Goal: Task Accomplishment & Management: Complete application form

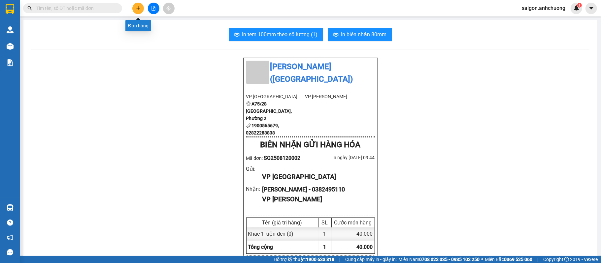
click at [136, 10] on icon "plus" at bounding box center [138, 8] width 5 height 5
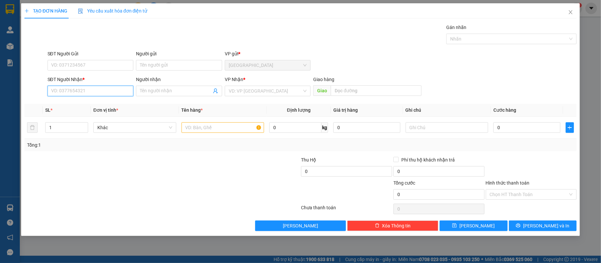
click at [115, 90] on input "SĐT Người Nhận *" at bounding box center [91, 91] width 86 height 11
type input "0963812887"
click at [103, 101] on div "0963812887 - [PERSON_NAME]" at bounding box center [91, 105] width 86 height 11
type input "[PERSON_NAME]"
type input "0963812887"
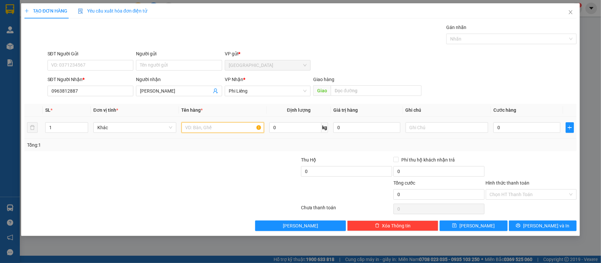
click at [243, 129] on input "text" at bounding box center [223, 127] width 83 height 11
type input "2 kiện"
click at [506, 128] on input "0" at bounding box center [527, 127] width 67 height 11
type input "10"
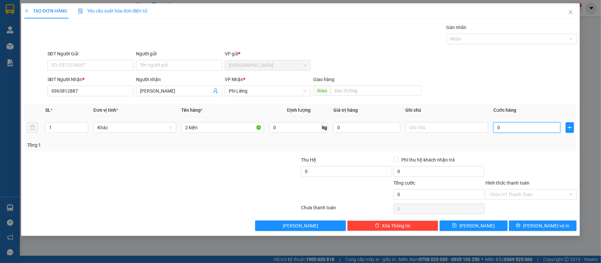
type input "10"
type input "150"
type input "1.500"
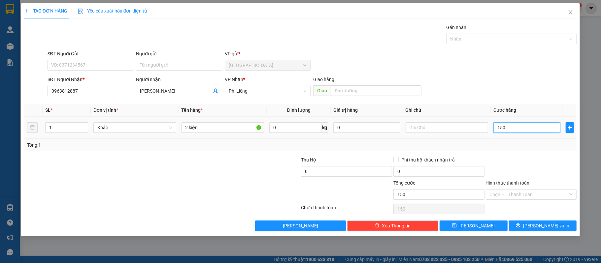
type input "1.500"
type input "15.000"
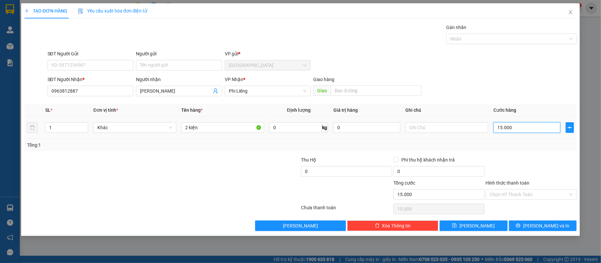
type input "150.000"
click at [83, 125] on span "up" at bounding box center [85, 126] width 4 height 4
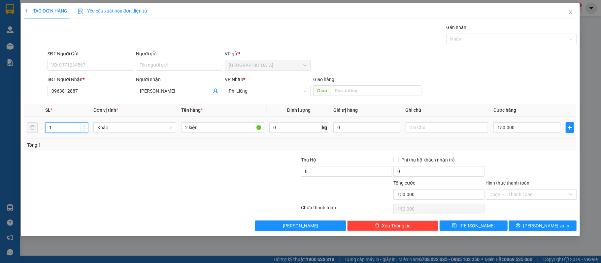
type input "2"
click at [83, 125] on span "up" at bounding box center [85, 126] width 4 height 4
click at [571, 227] on button "[PERSON_NAME] và In" at bounding box center [543, 226] width 68 height 11
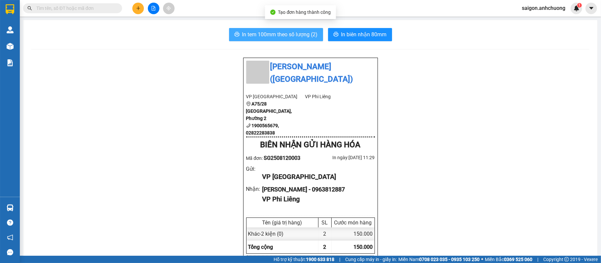
click at [265, 38] on span "In tem 100mm theo số lượng (2)" at bounding box center [280, 34] width 76 height 8
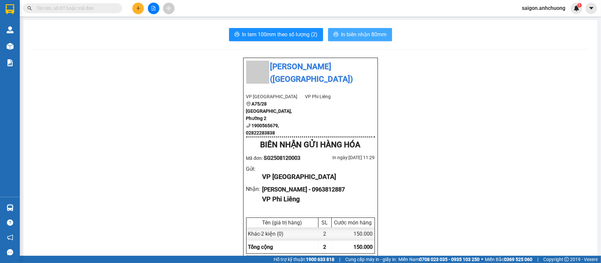
click at [361, 37] on span "In biên nhận 80mm" at bounding box center [364, 34] width 46 height 8
click at [144, 4] on div at bounding box center [154, 9] width 50 height 12
click at [141, 4] on button at bounding box center [138, 9] width 12 height 12
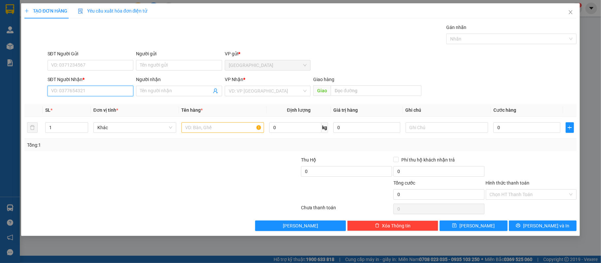
click at [88, 89] on input "SĐT Người Nhận *" at bounding box center [91, 91] width 86 height 11
type input "0988271592"
click at [102, 102] on div "0988271592 - Vinh Ty" at bounding box center [91, 104] width 78 height 7
type input "Vinh Ty"
type input "0988271592"
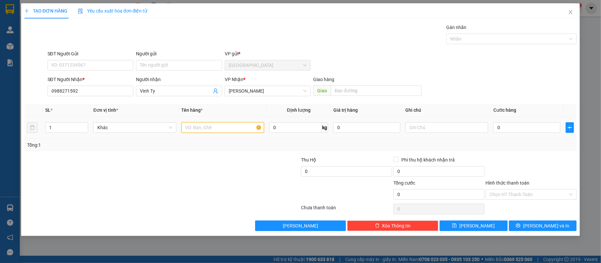
click at [212, 127] on input "text" at bounding box center [223, 127] width 83 height 11
type input "5 thùng"
click at [523, 123] on input "0" at bounding box center [527, 127] width 67 height 11
type input "20"
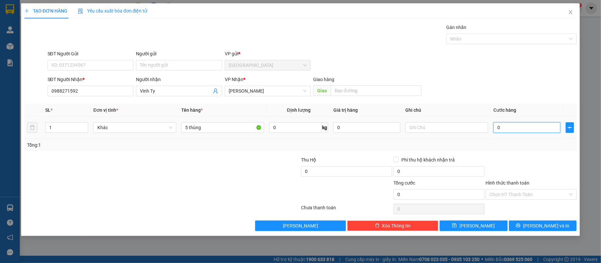
type input "20"
type input "200"
type input "2.000"
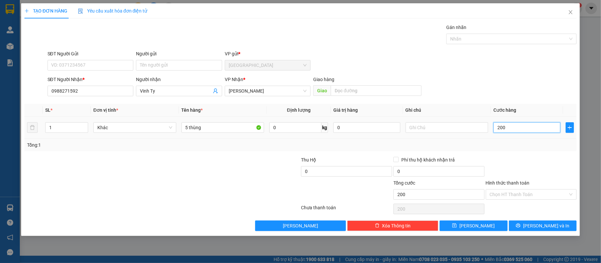
type input "2.000"
type input "20.000"
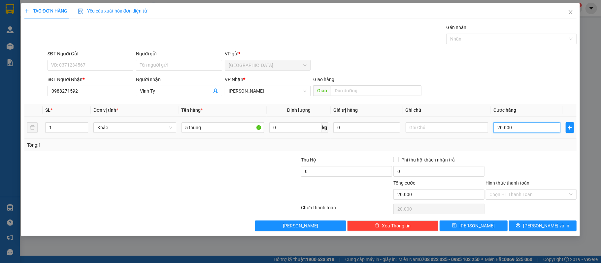
type input "200.000"
click at [82, 127] on span "Increase Value" at bounding box center [84, 126] width 7 height 6
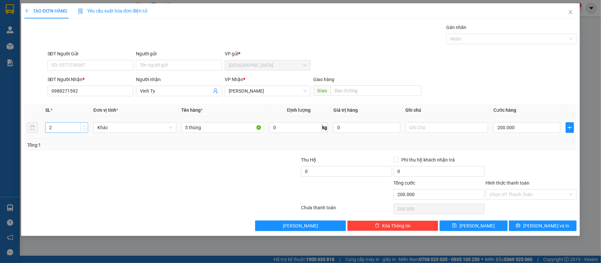
click at [82, 127] on span "Increase Value" at bounding box center [84, 126] width 7 height 6
click at [72, 127] on input "2" at bounding box center [67, 128] width 42 height 10
click at [83, 126] on icon "up" at bounding box center [84, 126] width 2 height 2
type input "5"
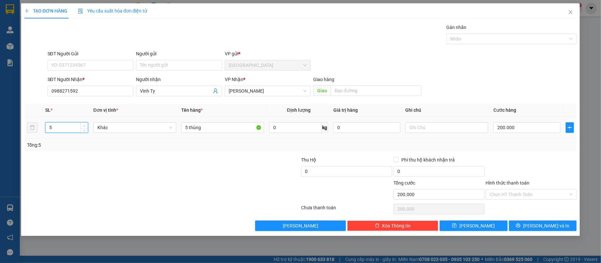
click at [83, 126] on icon "up" at bounding box center [84, 126] width 2 height 2
click at [535, 202] on div "Transit Pickup Surcharge Ids Transit Deliver Surcharge Ids Transit Deliver Surc…" at bounding box center [300, 128] width 553 height 208
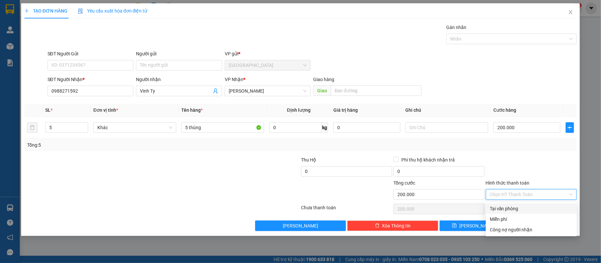
click at [521, 208] on div "Tại văn phòng" at bounding box center [531, 208] width 83 height 7
type input "0"
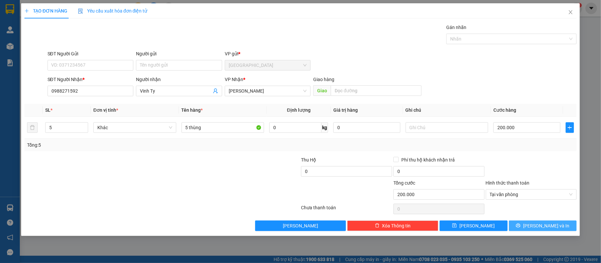
click at [552, 230] on span "[PERSON_NAME] và In" at bounding box center [546, 226] width 46 height 7
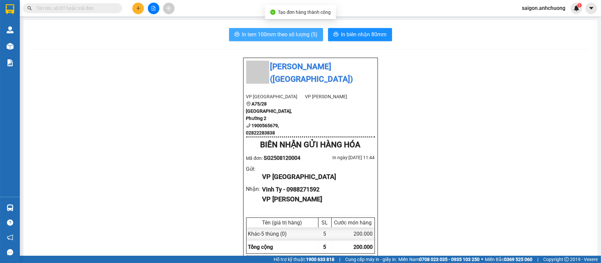
click at [282, 36] on span "In tem 100mm theo số lượng (5)" at bounding box center [280, 34] width 76 height 8
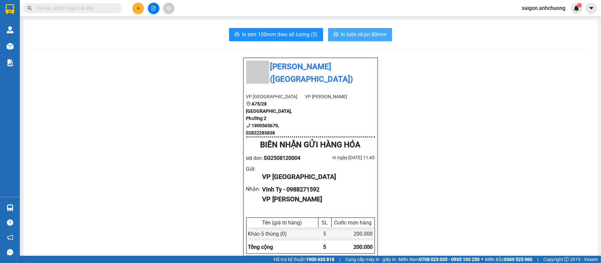
click at [350, 33] on span "In biên nhận 80mm" at bounding box center [364, 34] width 46 height 8
